Goal: Information Seeking & Learning: Learn about a topic

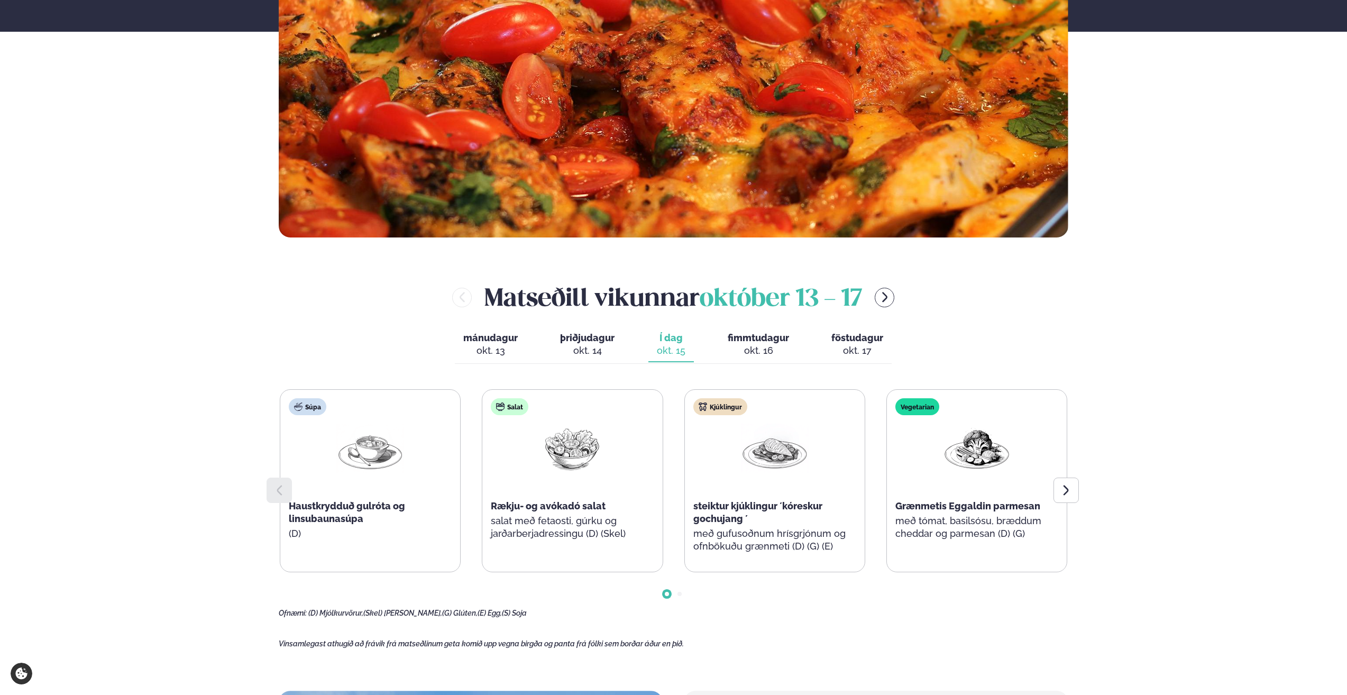
scroll to position [370, 0]
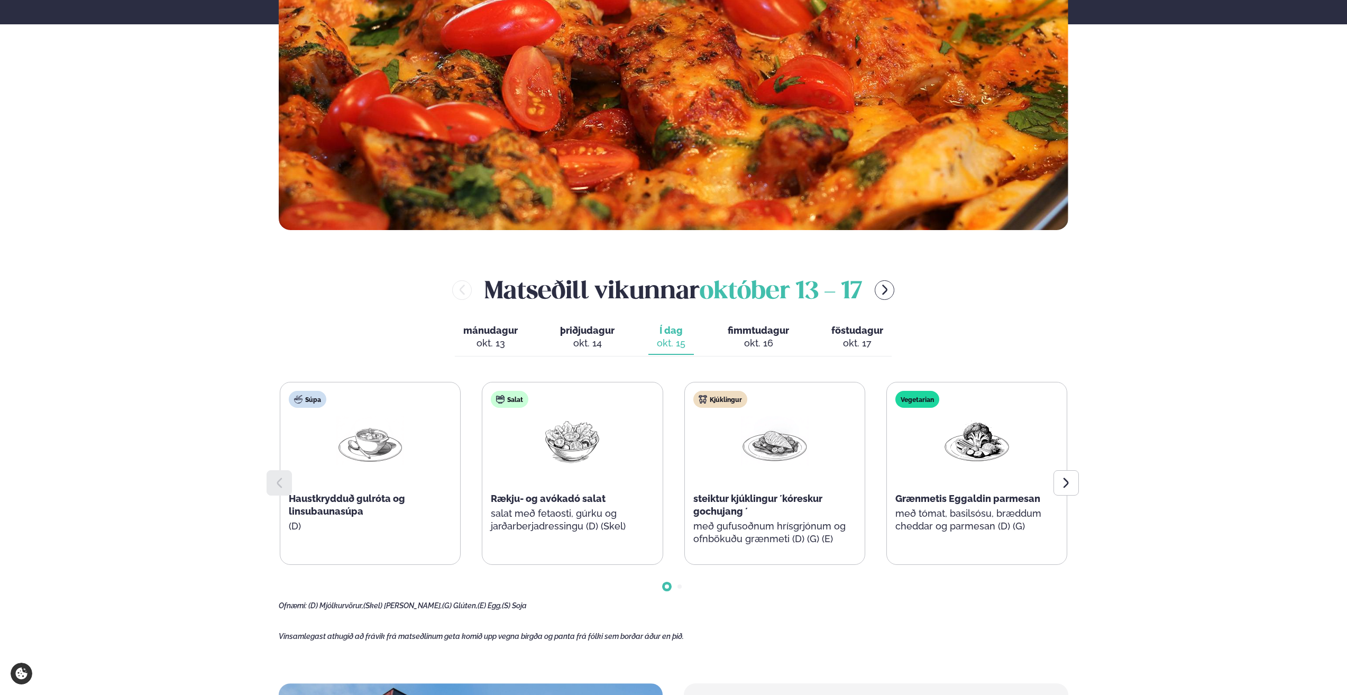
click at [591, 340] on div "okt. 14" at bounding box center [587, 343] width 54 height 13
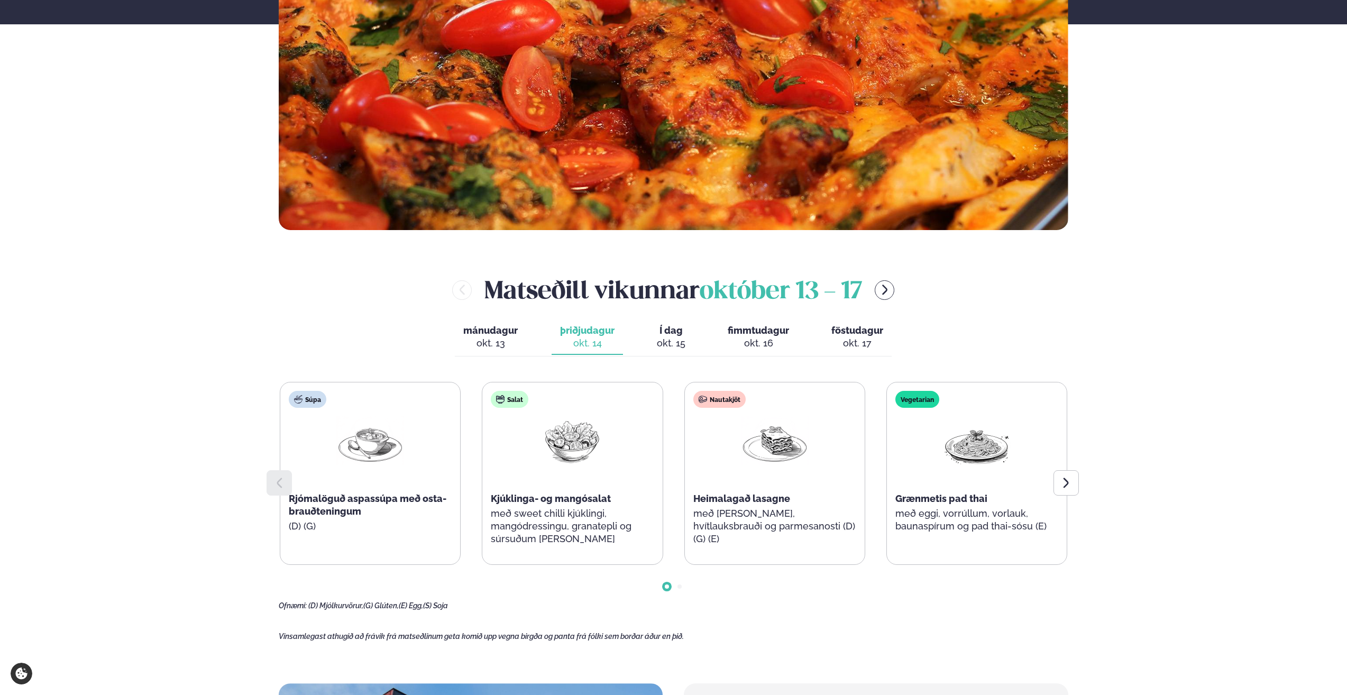
click at [674, 340] on div "okt. 15" at bounding box center [671, 343] width 29 height 13
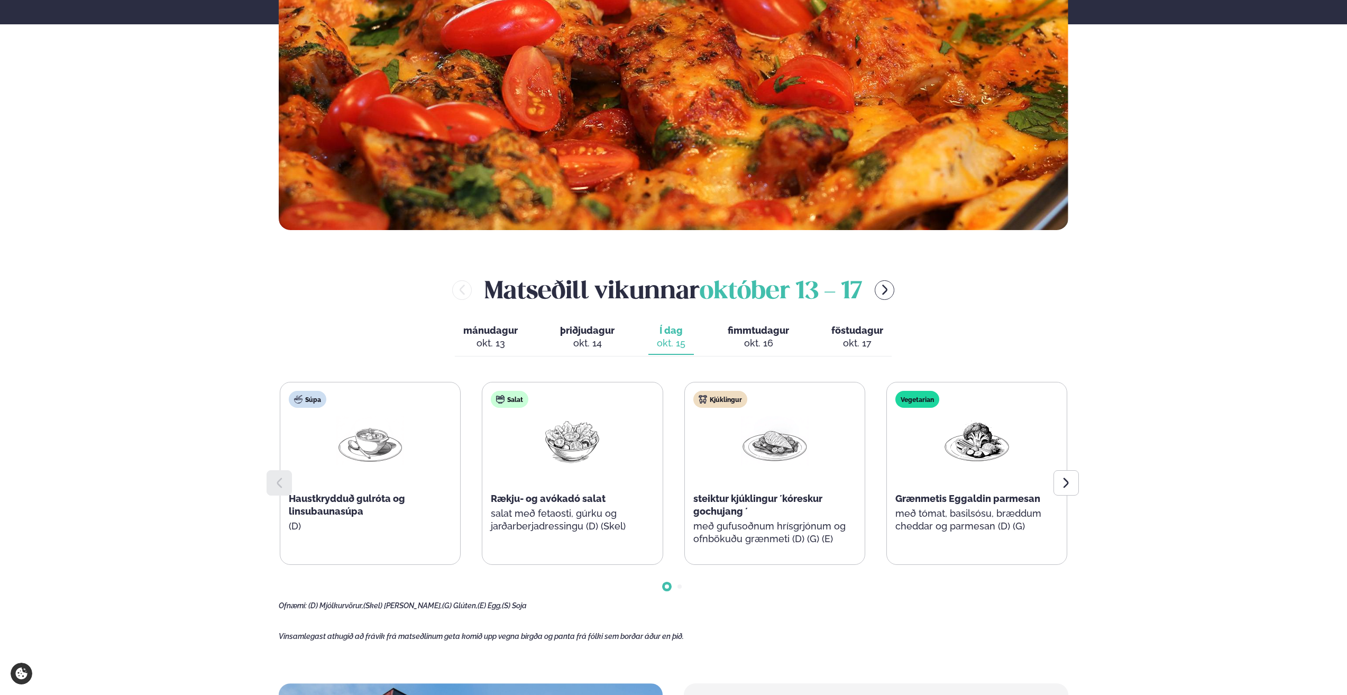
click at [748, 337] on div "okt. 16" at bounding box center [758, 343] width 61 height 13
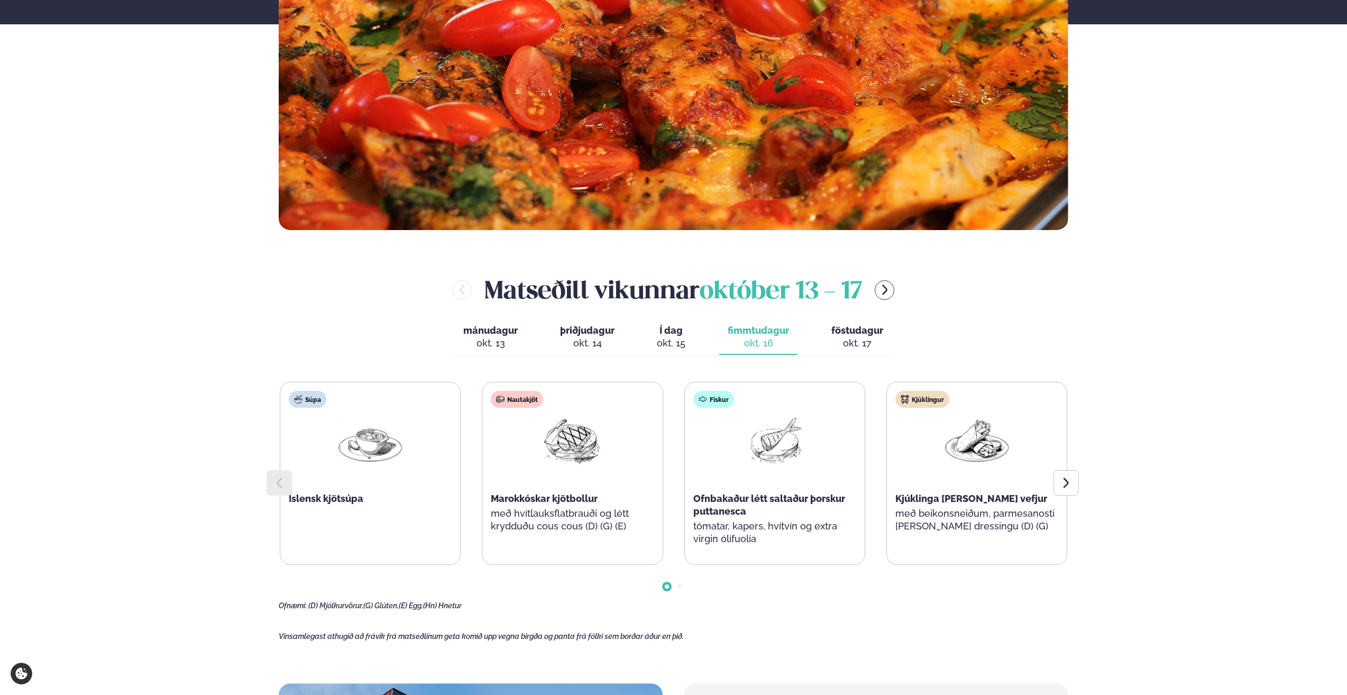
click at [675, 342] on div "okt. 15" at bounding box center [671, 343] width 29 height 13
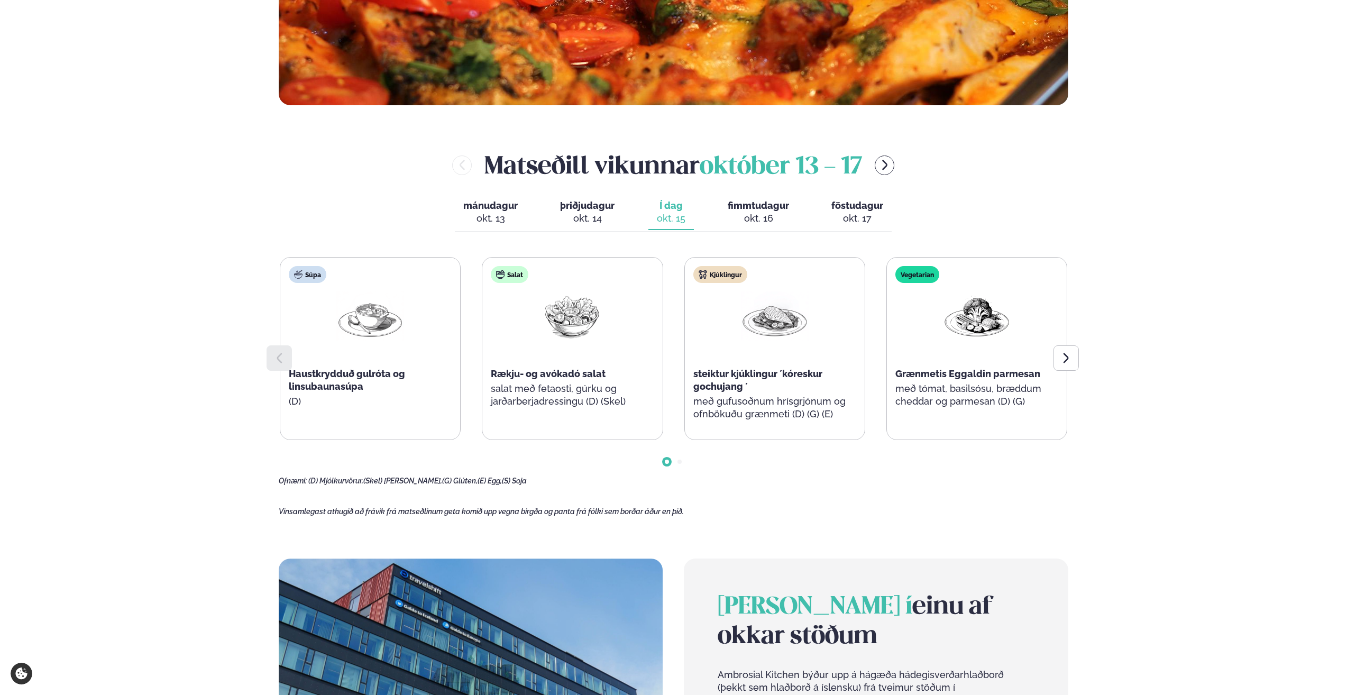
scroll to position [317, 0]
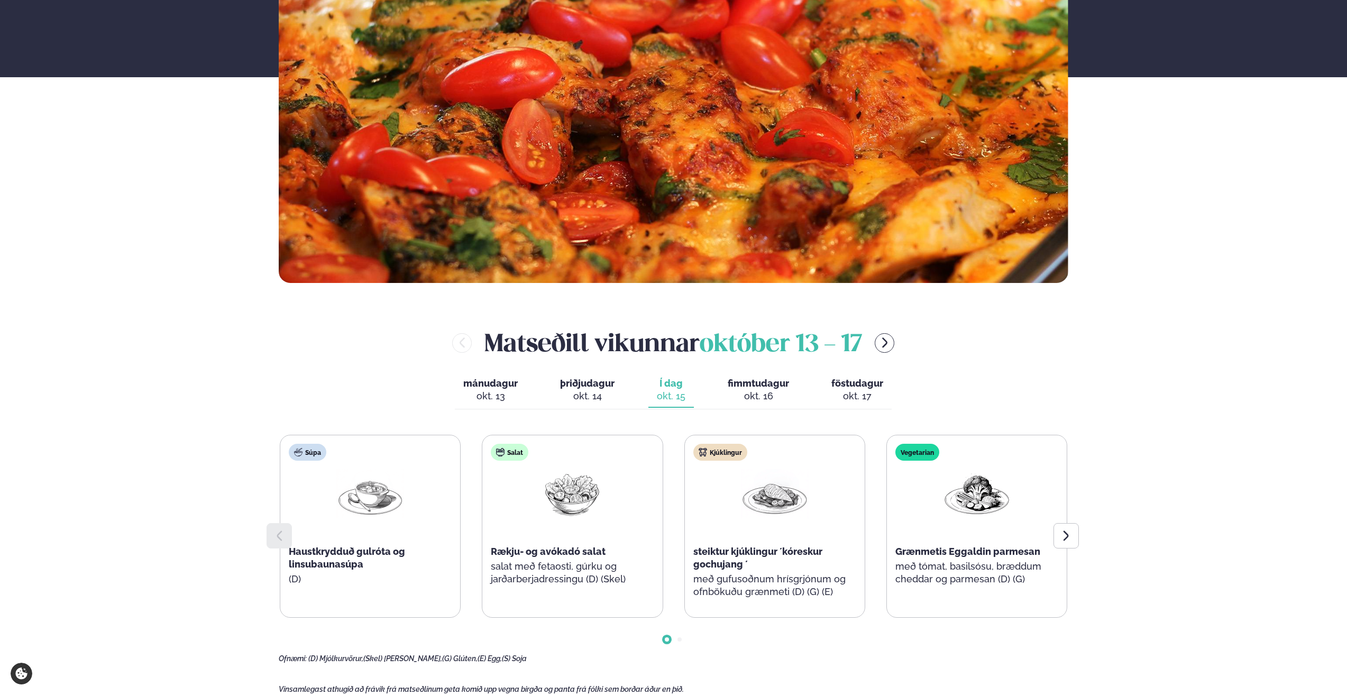
click at [1148, 266] on div "Vikulegt matseðill okkar Komdu með á dagana þar sem uppáhalds réttirnir þínir e…" at bounding box center [673, 29] width 1347 height 505
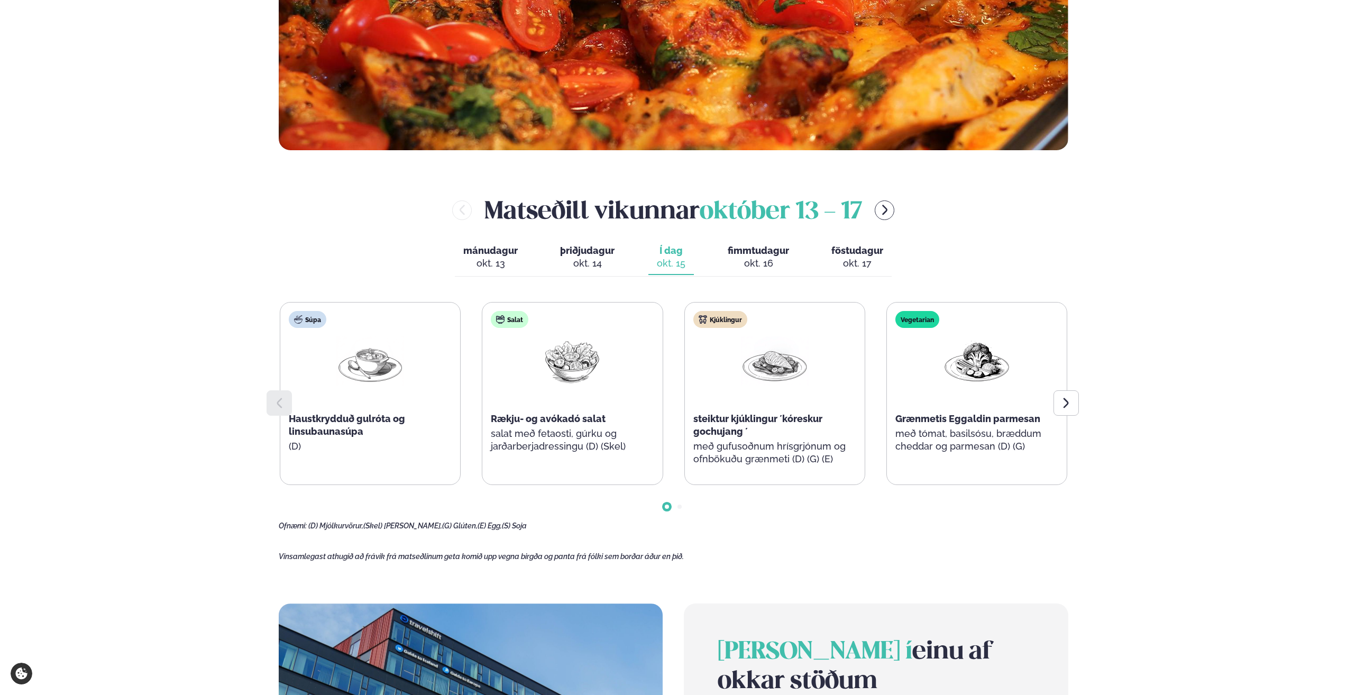
scroll to position [476, 0]
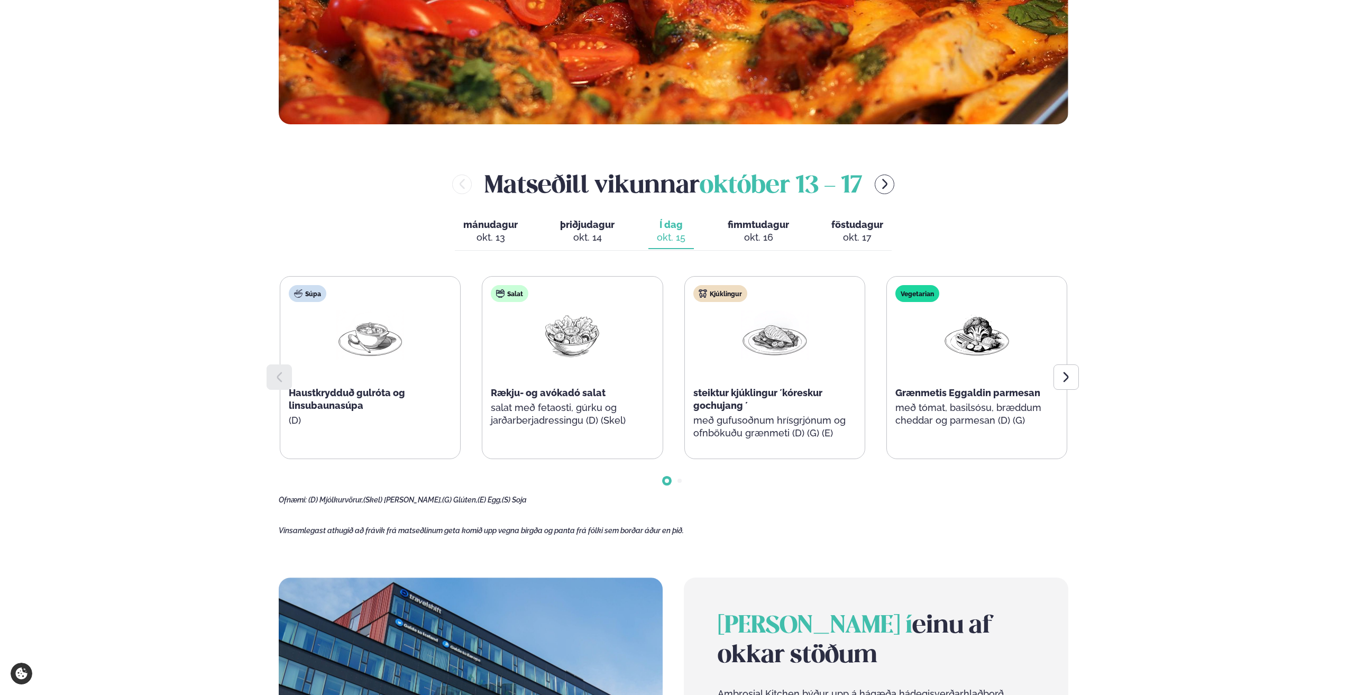
click at [242, 178] on div "Þjónusta Hádegismatur fyrir fyrirtæki Fyrirtækja veitingar Einkapartý Matseðill…" at bounding box center [673, 456] width 1347 height 1865
click at [174, 264] on div "Þjónusta Hádegismatur fyrir fyrirtæki Fyrirtækja veitingar Einkapartý Matseðill…" at bounding box center [673, 456] width 1347 height 1865
click at [203, 242] on div "Þjónusta Hádegismatur fyrir fyrirtæki Fyrirtækja veitingar Einkapartý Matseðill…" at bounding box center [673, 456] width 1347 height 1865
click at [185, 250] on div "Þjónusta Hádegismatur fyrir fyrirtæki Fyrirtækja veitingar Einkapartý Matseðill…" at bounding box center [673, 456] width 1347 height 1865
click at [166, 269] on div "Þjónusta Hádegismatur fyrir fyrirtæki Fyrirtækja veitingar Einkapartý Matseðill…" at bounding box center [673, 456] width 1347 height 1865
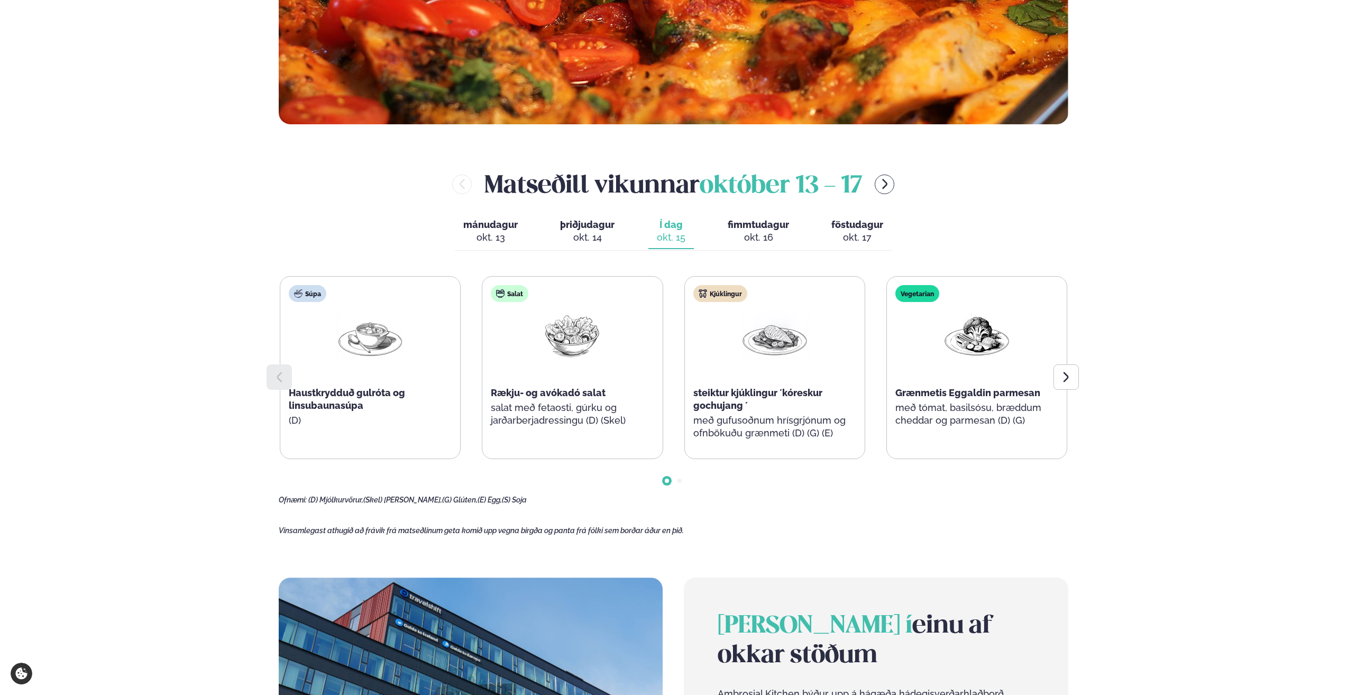
click at [195, 345] on div "Þjónusta Hádegismatur fyrir fyrirtæki Fyrirtækja veitingar Einkapartý Matseðill…" at bounding box center [673, 456] width 1347 height 1865
